Goal: Use online tool/utility: Utilize a website feature to perform a specific function

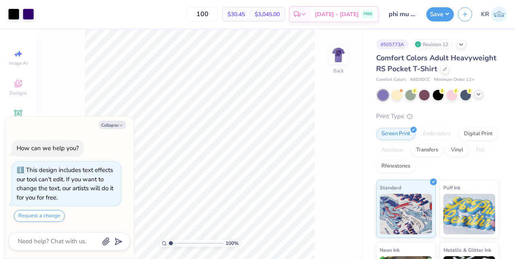
click at [478, 97] on icon at bounding box center [478, 94] width 6 height 6
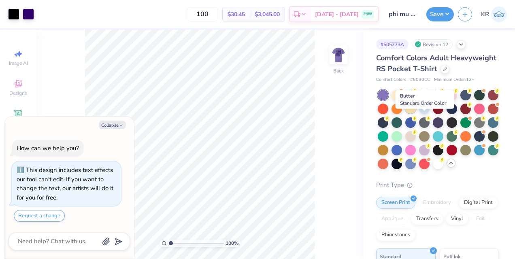
click at [415, 113] on div at bounding box center [410, 108] width 11 height 11
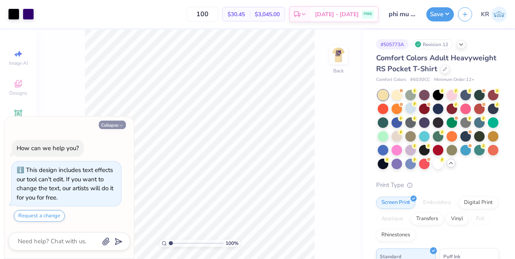
click at [110, 127] on button "Collapse" at bounding box center [112, 125] width 27 height 8
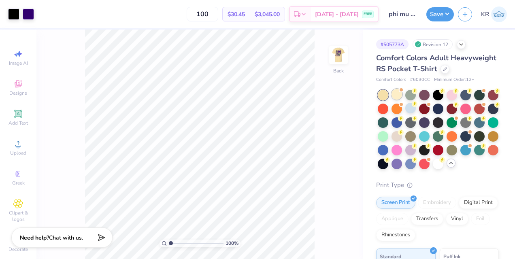
click at [396, 100] on div at bounding box center [396, 94] width 11 height 11
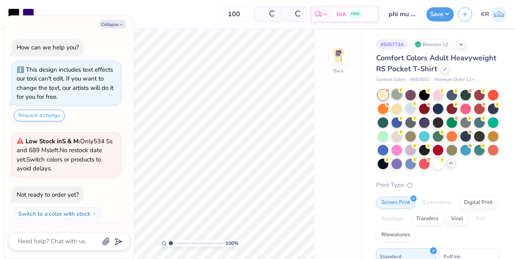
scroll to position [127, 0]
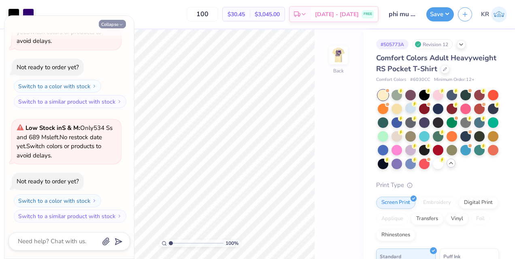
click at [114, 26] on button "Collapse" at bounding box center [112, 24] width 27 height 8
type textarea "x"
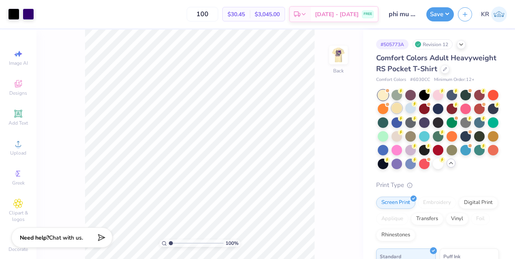
click at [402, 113] on div at bounding box center [396, 108] width 11 height 11
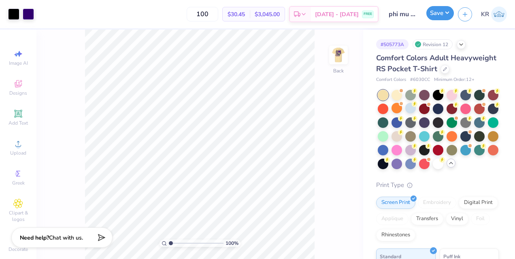
click at [436, 12] on button "Save" at bounding box center [440, 13] width 28 height 14
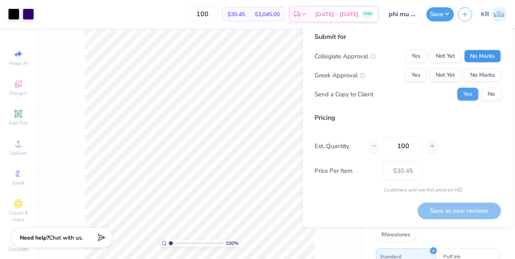
click at [480, 56] on button "No Marks" at bounding box center [482, 56] width 37 height 13
click at [422, 81] on button "Yes" at bounding box center [415, 75] width 21 height 13
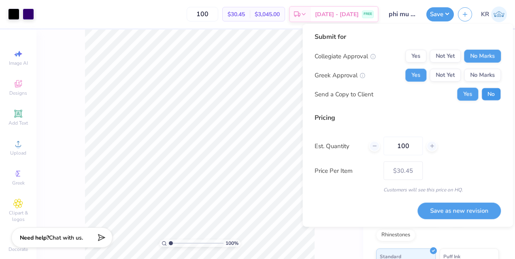
click at [490, 99] on button "No" at bounding box center [490, 94] width 19 height 13
click at [454, 210] on button "Save as new revision" at bounding box center [458, 210] width 83 height 17
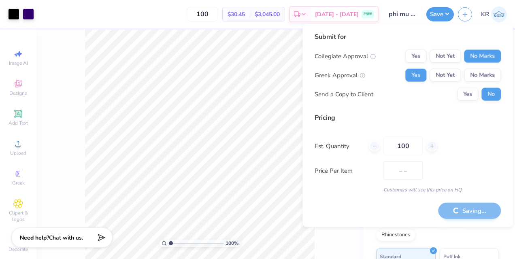
type input "$30.45"
